Goal: Ask a question

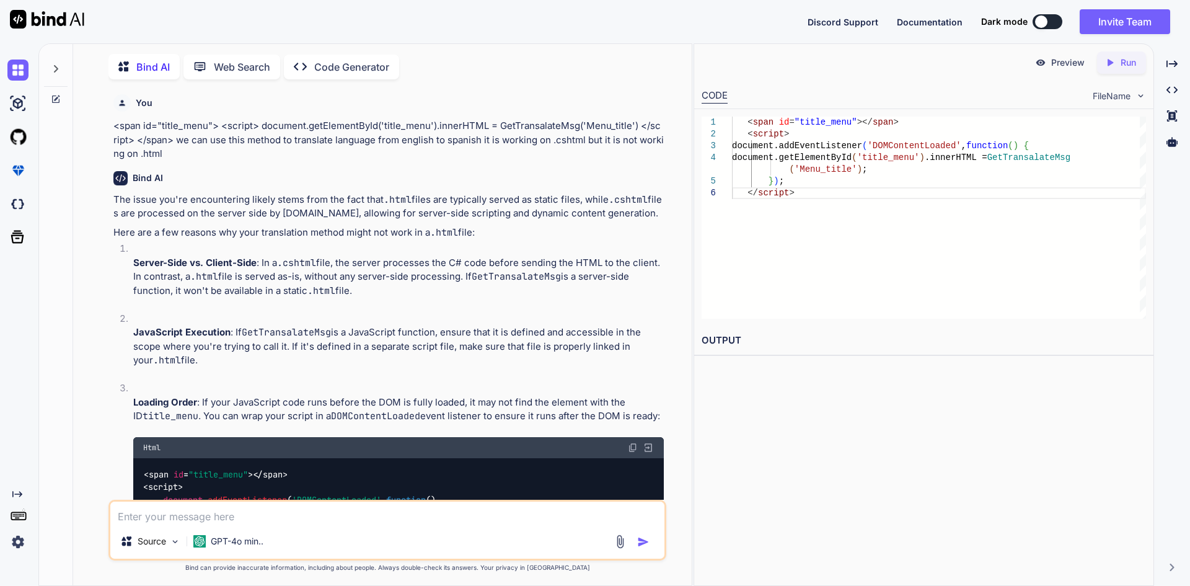
scroll to position [695, 0]
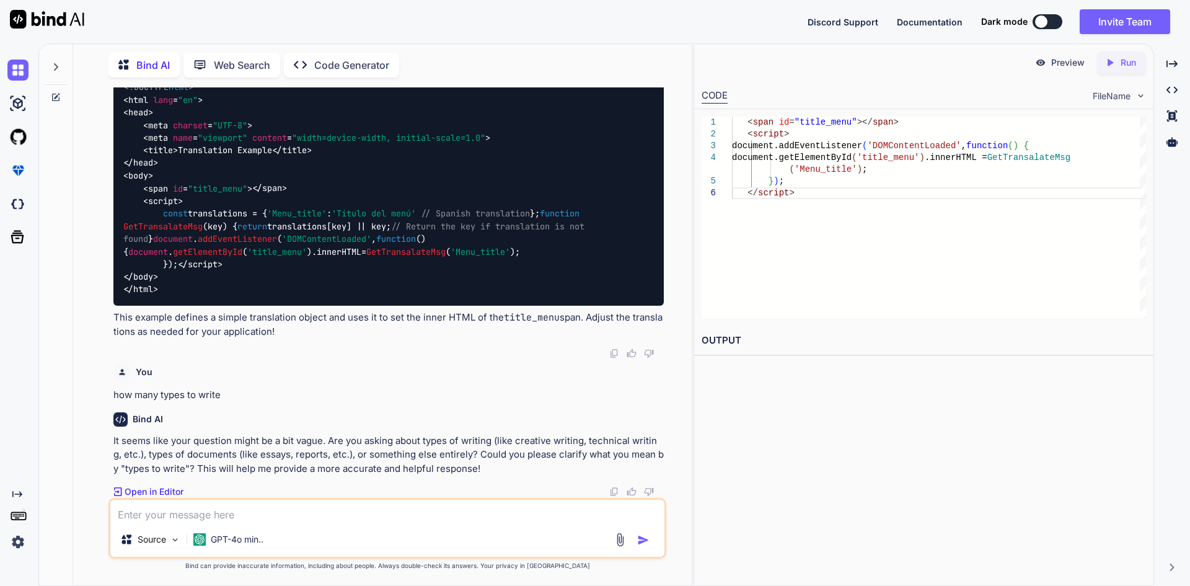
click at [59, 97] on icon at bounding box center [55, 97] width 7 height 7
type textarea "x"
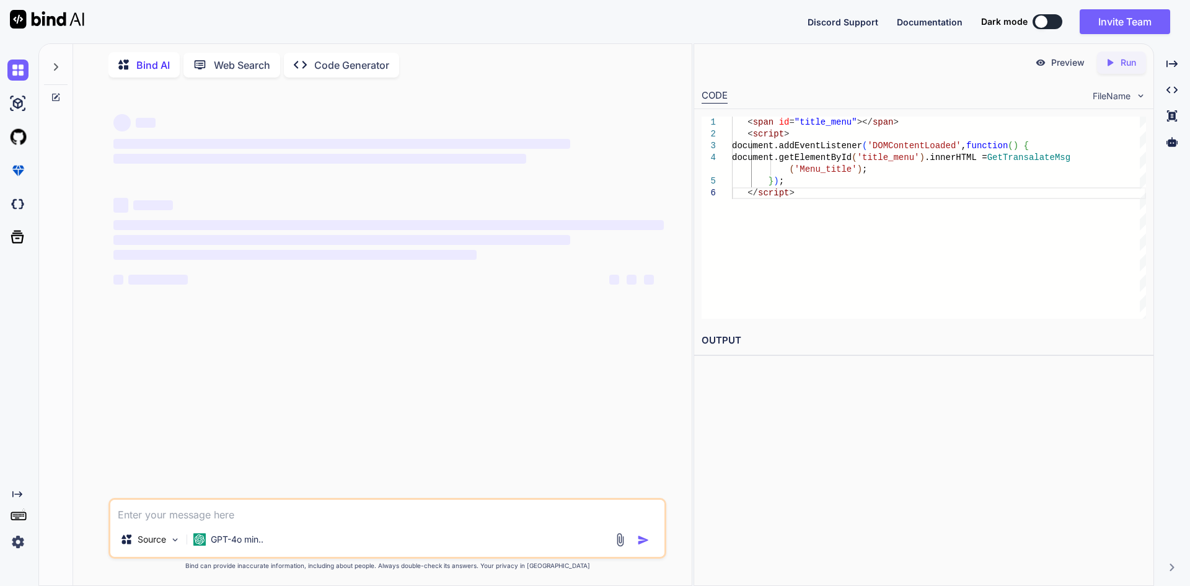
scroll to position [0, 0]
click at [253, 510] on textarea at bounding box center [387, 510] width 554 height 22
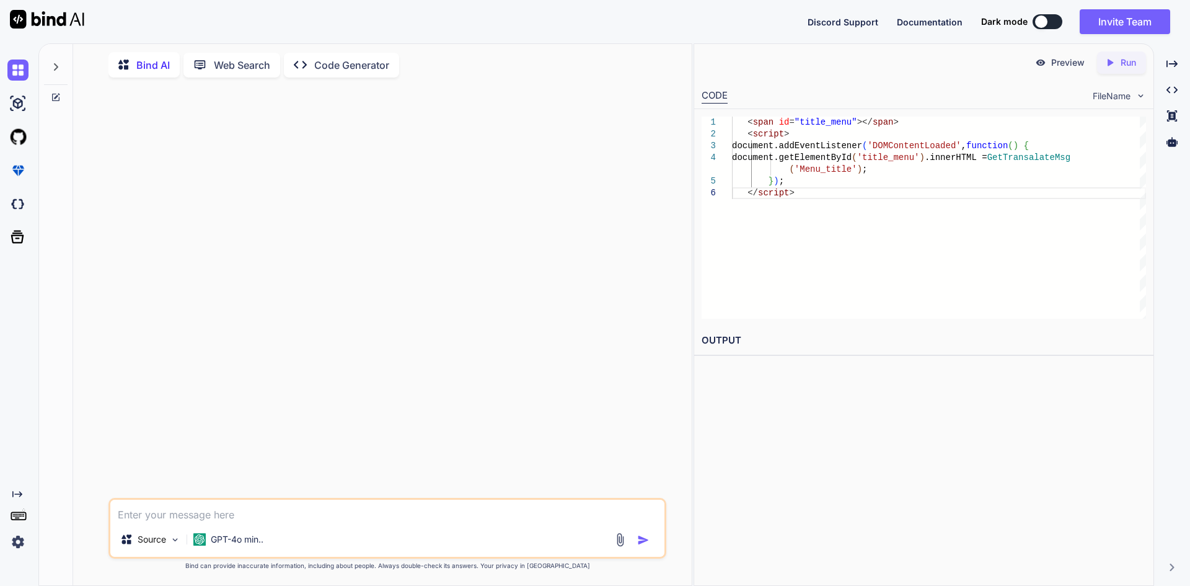
paste textarea "var itemPrice = $(`.prices${itemrand}`).val();"
type textarea "var itemPrice = $(`.prices${itemrand}`).val(); correct this"
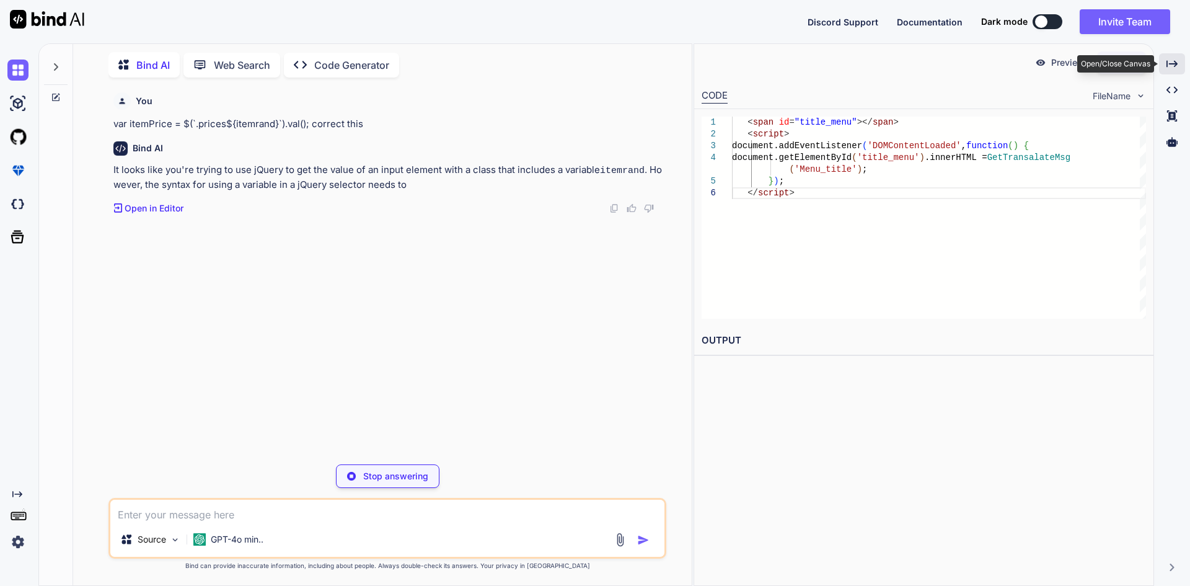
click at [1170, 60] on icon "Created with Pixso." at bounding box center [1171, 63] width 11 height 11
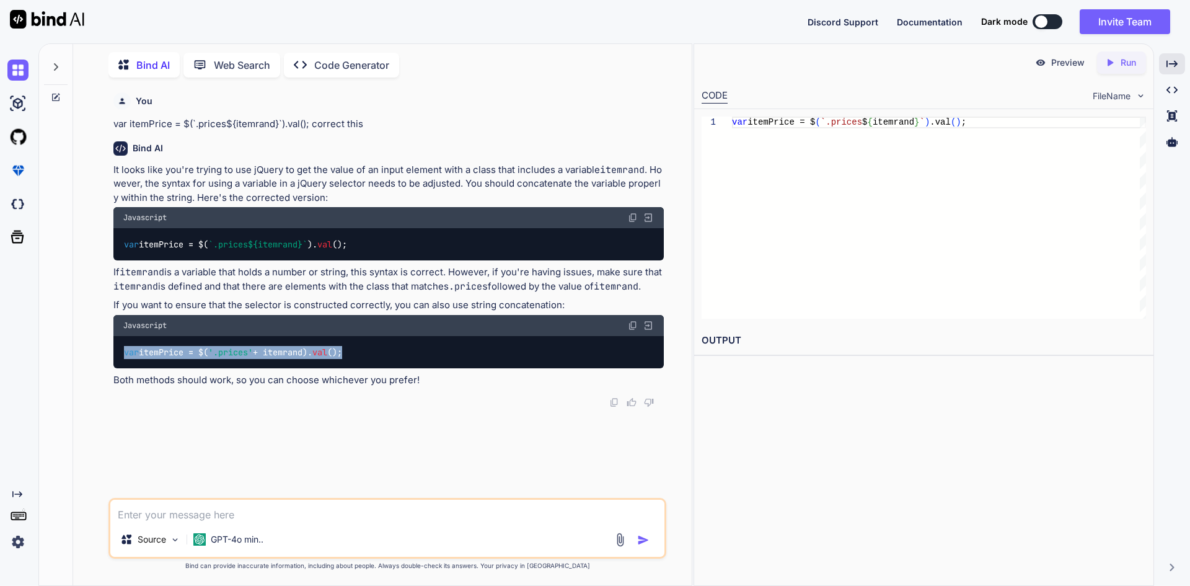
drag, startPoint x: 362, startPoint y: 353, endPoint x: 112, endPoint y: 344, distance: 250.5
click at [112, 344] on div "You var itemPrice = $(`.prices${itemrand}`).val(); correct this Bind AI It look…" at bounding box center [388, 292] width 555 height 410
copy code "var itemPrice = $( '.prices' + itemrand). val ();"
